Goal: Information Seeking & Learning: Learn about a topic

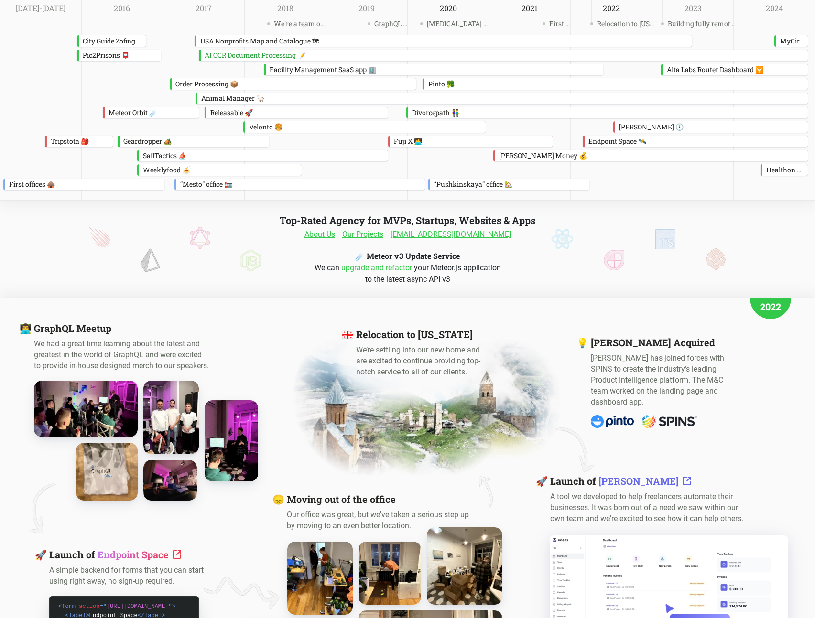
click at [320, 236] on link "About Us" at bounding box center [319, 234] width 31 height 11
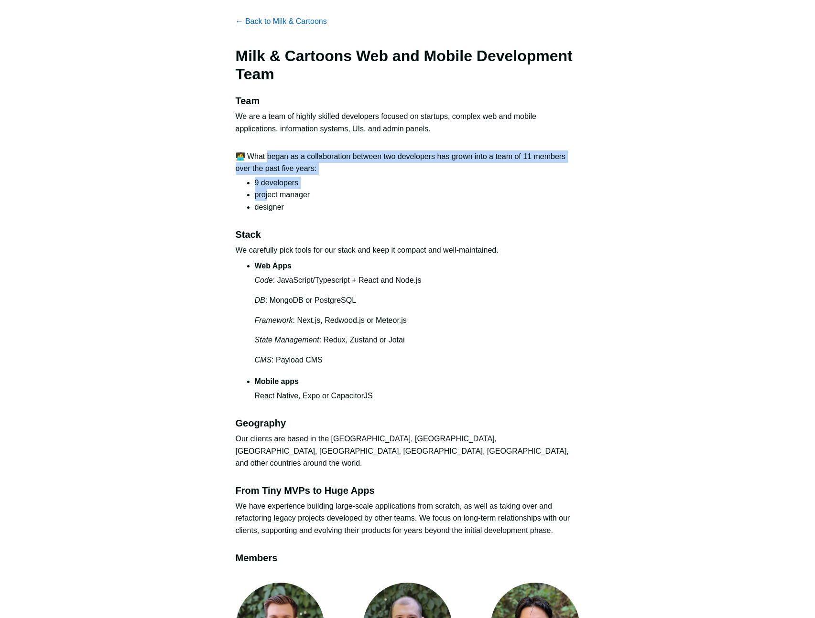
drag, startPoint x: 266, startPoint y: 157, endPoint x: 269, endPoint y: 194, distance: 37.4
click at [269, 194] on section "🧑‍💻 What began as a collaboration between two developers has grown into a team …" at bounding box center [408, 182] width 344 height 63
click at [269, 194] on li "project manager" at bounding box center [417, 195] width 325 height 12
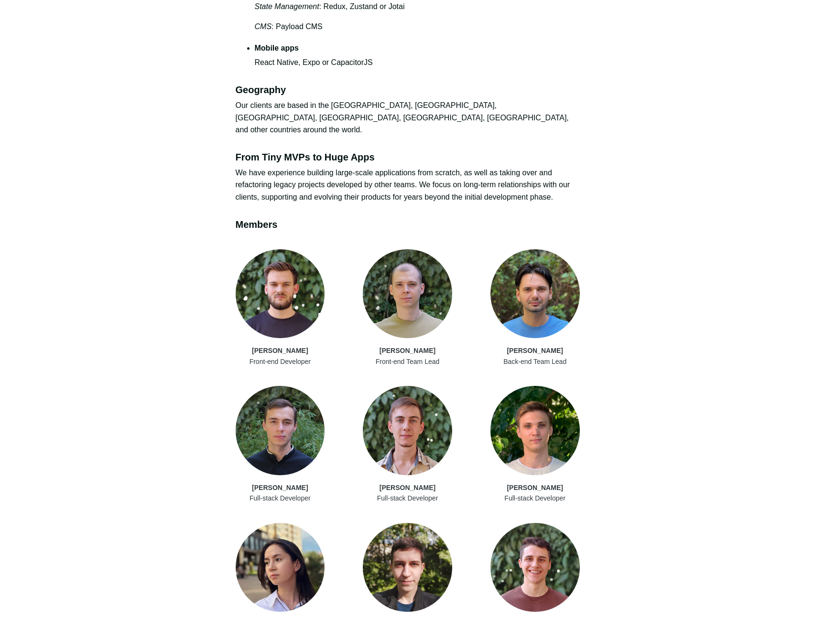
scroll to position [537, 0]
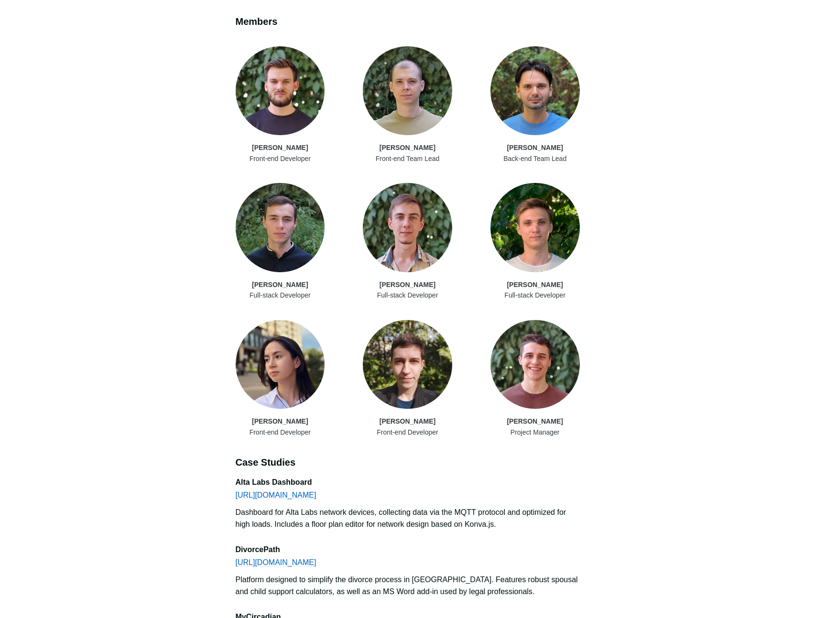
click at [273, 142] on div "[PERSON_NAME]" at bounding box center [280, 147] width 89 height 11
click at [274, 142] on div "[PERSON_NAME]" at bounding box center [280, 147] width 89 height 11
copy div "[PERSON_NAME]"
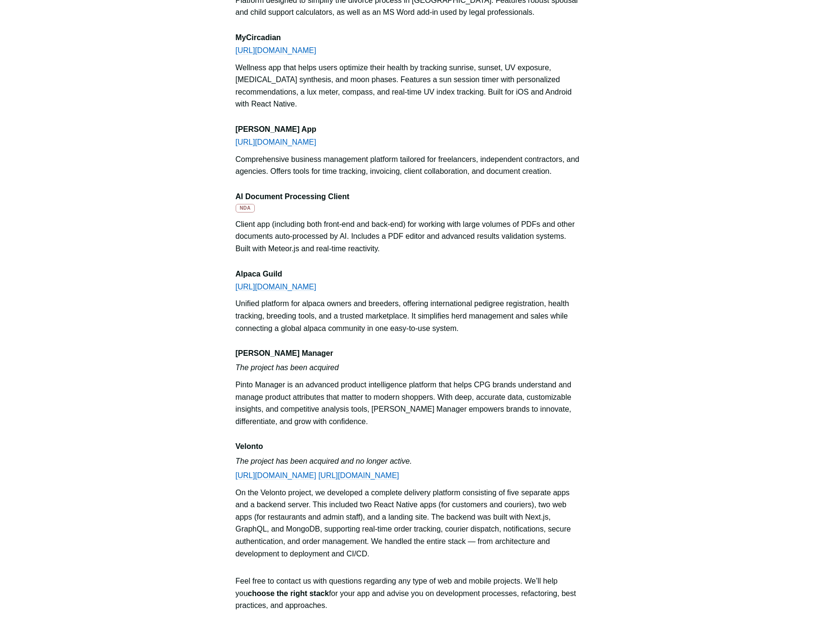
scroll to position [898, 0]
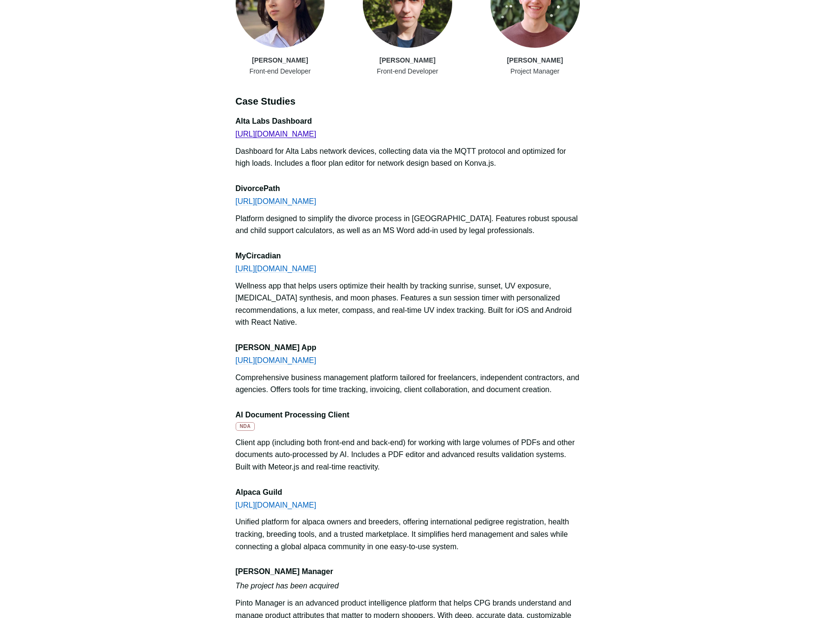
click at [282, 130] on link "[URL][DOMAIN_NAME]" at bounding box center [276, 134] width 81 height 8
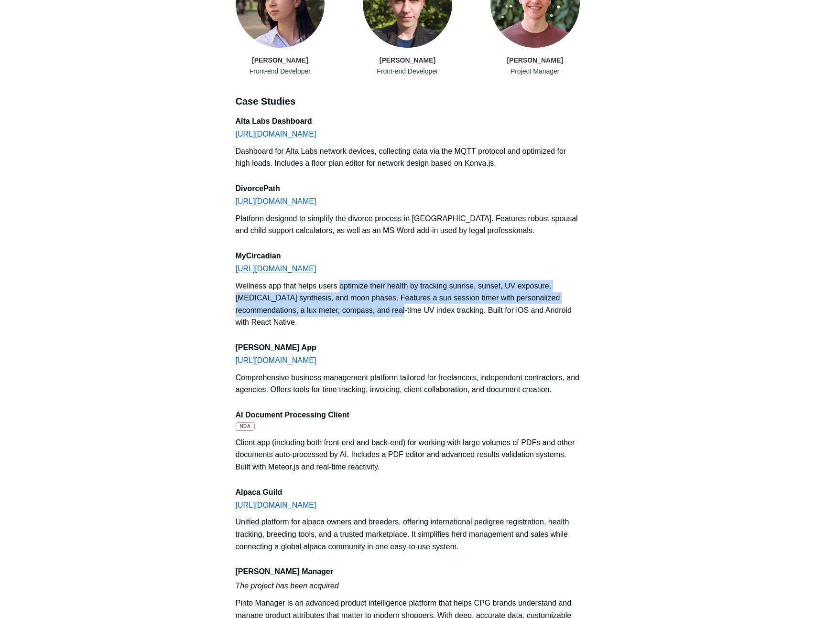
drag, startPoint x: 340, startPoint y: 277, endPoint x: 350, endPoint y: 301, distance: 26.4
click at [350, 302] on div "Wellness app that helps users optimize their health by tracking sunrise, sunset…" at bounding box center [408, 304] width 344 height 49
click at [350, 301] on div "Wellness app that helps users optimize their health by tracking sunrise, sunset…" at bounding box center [408, 304] width 344 height 49
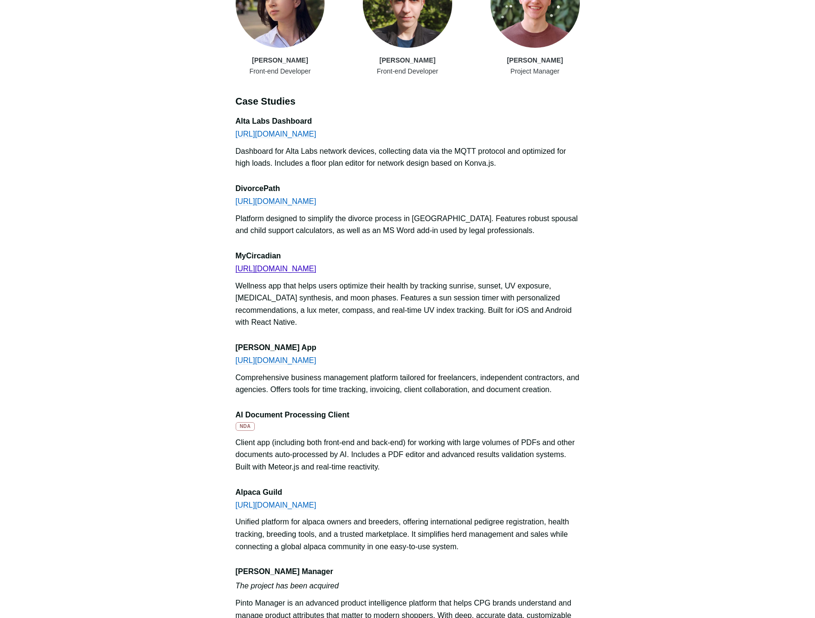
click at [302, 265] on link "[URL][DOMAIN_NAME]" at bounding box center [276, 269] width 81 height 8
click at [412, 55] on div "[PERSON_NAME]" at bounding box center [407, 60] width 89 height 11
click at [402, 23] on img at bounding box center [407, 3] width 89 height 89
click at [282, 356] on link "[URL][DOMAIN_NAME]" at bounding box center [276, 360] width 81 height 8
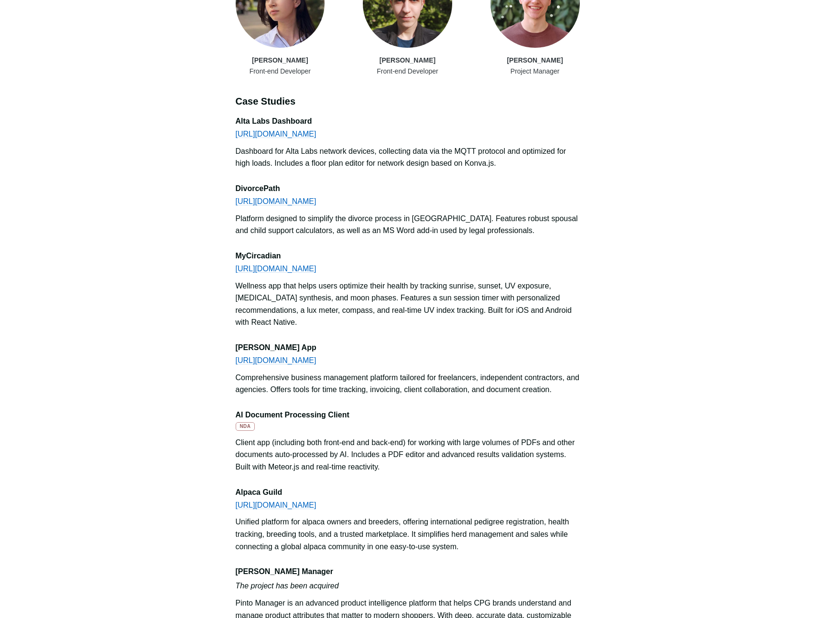
drag, startPoint x: 130, startPoint y: 120, endPoint x: 129, endPoint y: 128, distance: 8.1
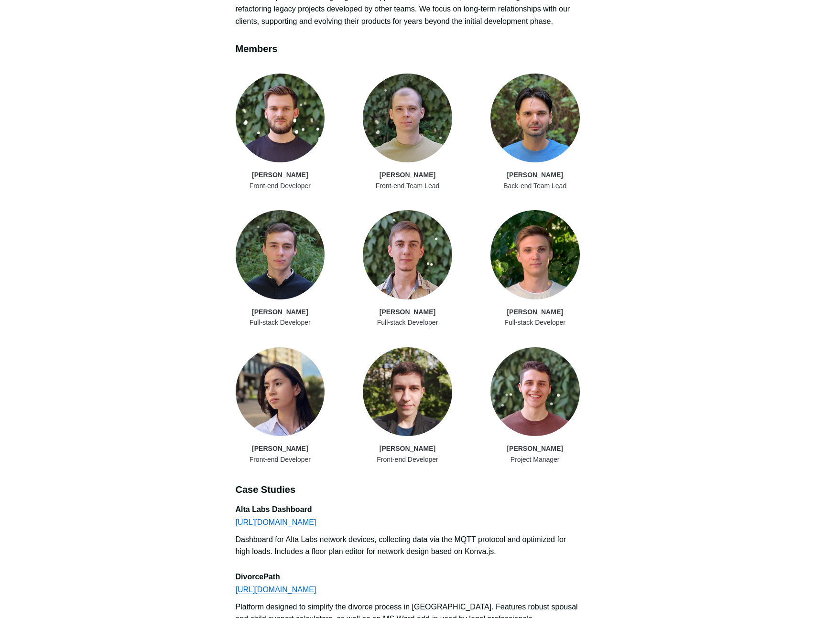
scroll to position [0, 0]
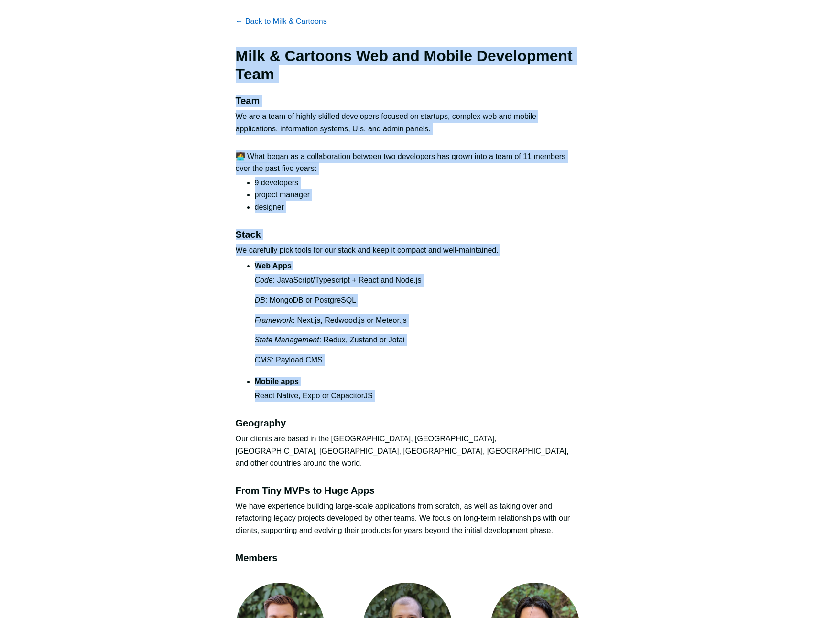
drag, startPoint x: 238, startPoint y: 56, endPoint x: 416, endPoint y: 404, distance: 390.4
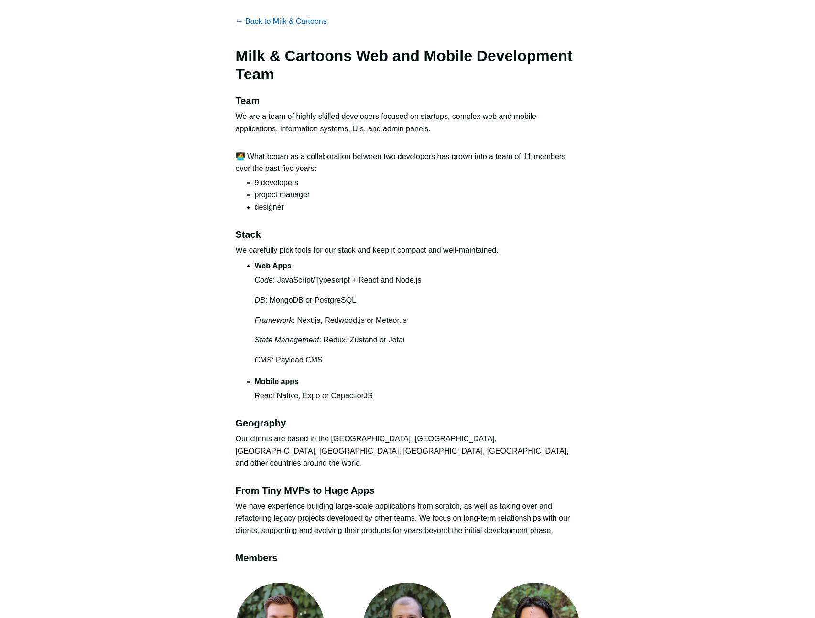
drag, startPoint x: 416, startPoint y: 404, endPoint x: 386, endPoint y: 407, distance: 30.2
